Goal: Information Seeking & Learning: Compare options

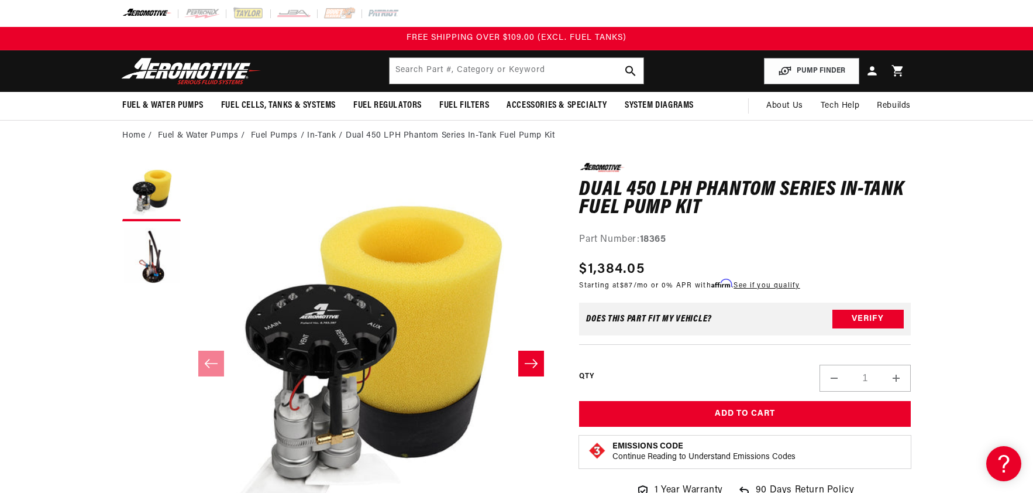
click at [315, 136] on li "In-Tank" at bounding box center [326, 135] width 39 height 13
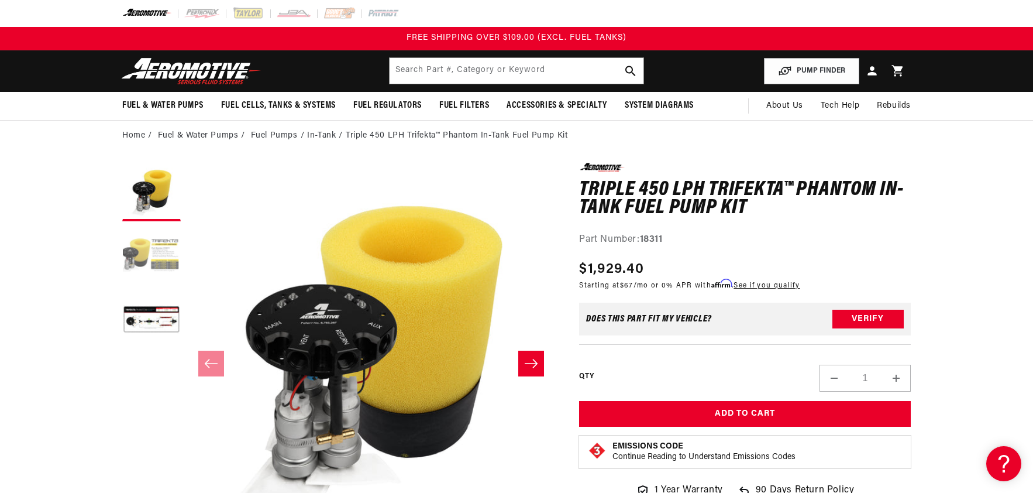
click at [149, 239] on button "Load image 2 in gallery view" at bounding box center [151, 256] width 59 height 59
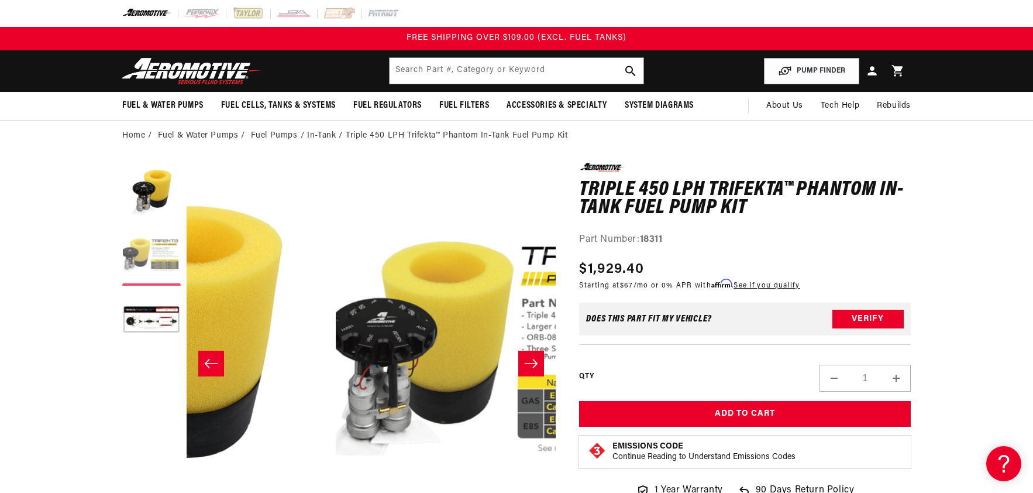
scroll to position [0, 369]
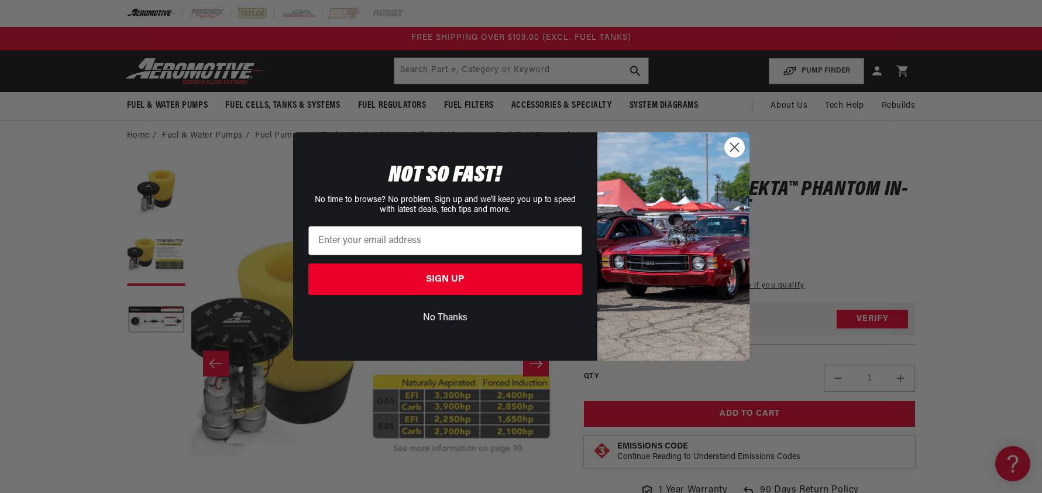
click at [743, 146] on circle "Close dialog" at bounding box center [733, 147] width 19 height 19
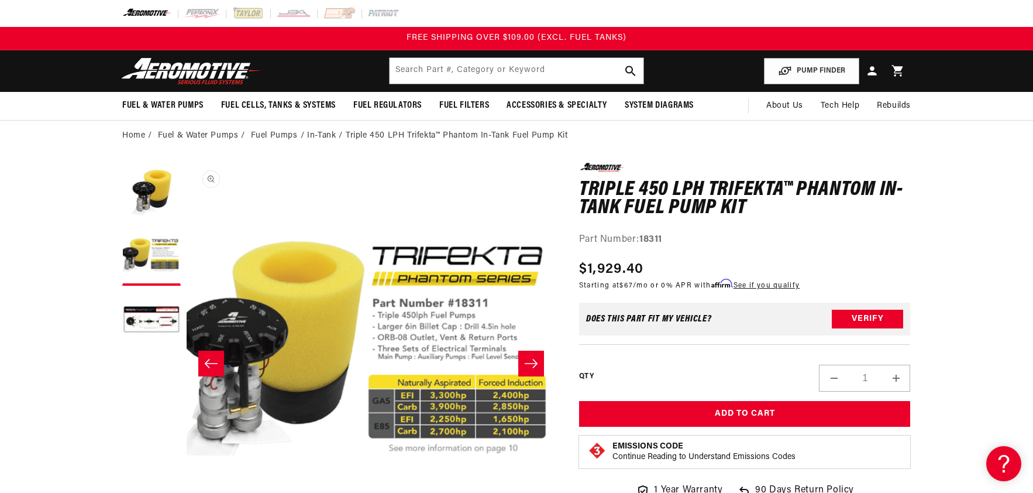
scroll to position [1, 369]
click at [324, 135] on li "In-Tank" at bounding box center [326, 135] width 39 height 13
click at [320, 136] on li "In-Tank" at bounding box center [326, 135] width 39 height 13
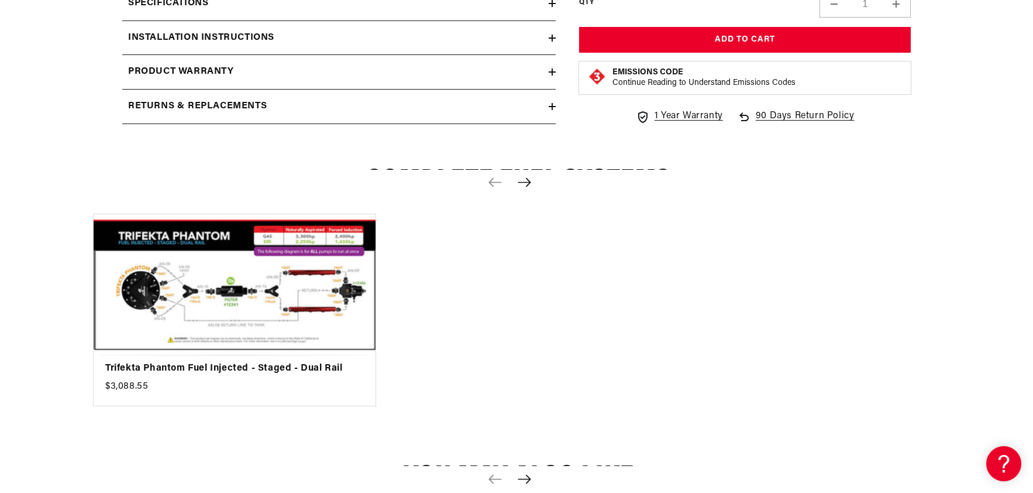
scroll to position [1580, 0]
